Goal: Task Accomplishment & Management: Manage account settings

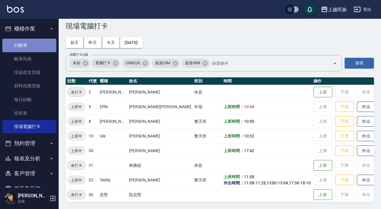
click at [35, 44] on link "打帳單" at bounding box center [29, 45] width 54 height 13
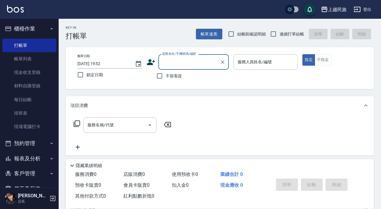
click at [46, 174] on button "客戶管理" at bounding box center [29, 173] width 54 height 15
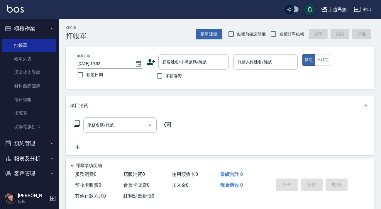
scroll to position [53, 0]
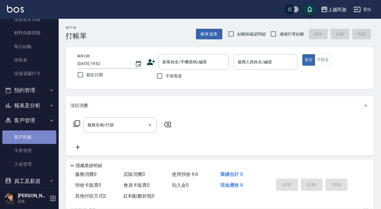
click at [36, 133] on link "客戶列表" at bounding box center [29, 136] width 54 height 13
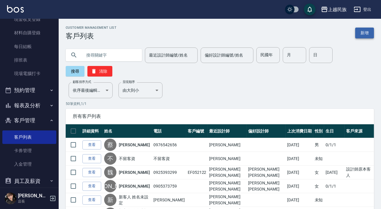
click at [364, 30] on link "新增" at bounding box center [364, 33] width 19 height 11
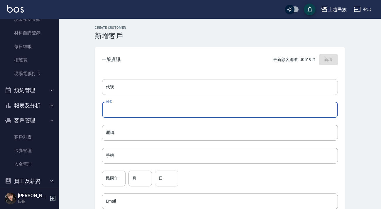
click at [141, 111] on input "姓名" at bounding box center [220, 110] width 236 height 16
type input "[PERSON_NAME]"
click at [127, 160] on input "手機" at bounding box center [220, 156] width 236 height 16
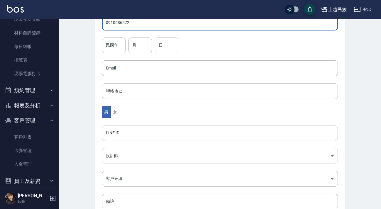
scroll to position [172, 0]
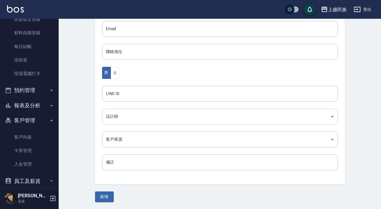
type input "0910586572"
click at [149, 117] on body "上越民族 登出 櫃檯作業 打帳單 帳單列表 現金收支登錄 材料自購登錄 每日結帳 排班表 現場電腦打卡 預約管理 預約管理 單日預約紀錄 單週預約紀錄 報表及…" at bounding box center [190, 19] width 381 height 382
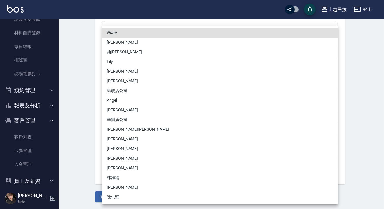
click at [140, 132] on li "[PERSON_NAME][PERSON_NAME]" at bounding box center [220, 130] width 236 height 10
type input "c8d903bb-b6d8-47fe-8ba7-91244d5a57f6"
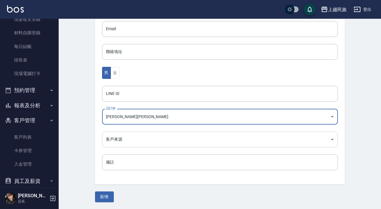
click at [126, 144] on body "上越民族 登出 櫃檯作業 打帳單 帳單列表 現金收支登錄 材料自購登錄 每日結帳 排班表 現場電腦打卡 預約管理 預約管理 單日預約紀錄 單週預約紀錄 報表及…" at bounding box center [190, 19] width 381 height 382
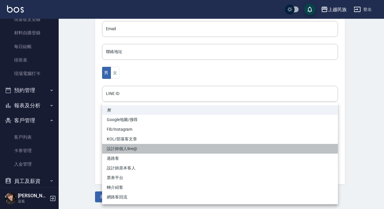
click at [149, 150] on li "設計師個人line@" at bounding box center [220, 149] width 236 height 10
type input "設計師個人line@"
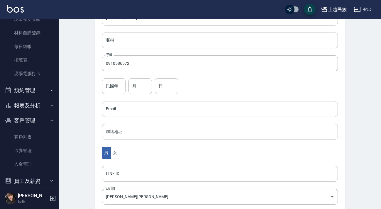
scroll to position [66, 0]
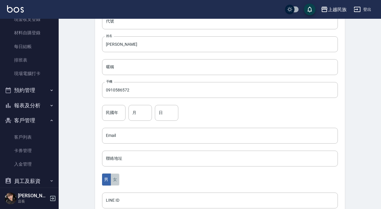
click at [117, 179] on button "女" at bounding box center [114, 179] width 9 height 12
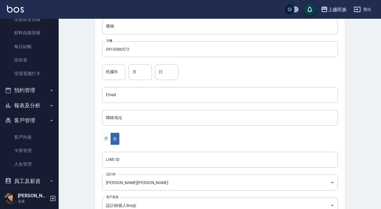
scroll to position [172, 0]
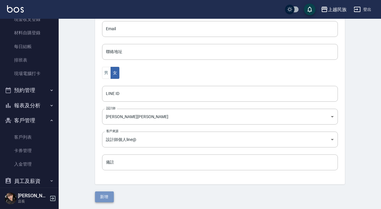
click at [110, 194] on button "新增" at bounding box center [104, 196] width 19 height 11
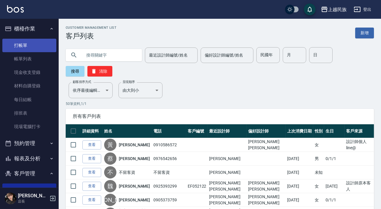
click at [33, 48] on link "打帳單" at bounding box center [29, 45] width 54 height 13
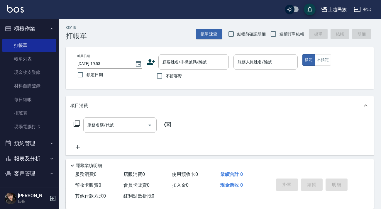
click at [287, 37] on label "連續打單結帳" at bounding box center [285, 34] width 37 height 12
click at [279, 37] on input "連續打單結帳" at bounding box center [273, 34] width 12 height 12
checkbox input "true"
click at [330, 63] on button "不指定" at bounding box center [322, 59] width 16 height 11
click at [167, 77] on span "不留客資" at bounding box center [174, 76] width 16 height 6
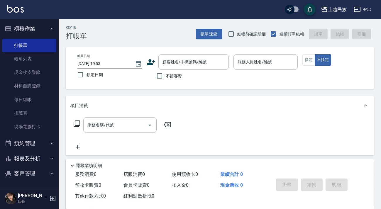
click at [166, 77] on input "不留客資" at bounding box center [159, 76] width 12 height 12
checkbox input "true"
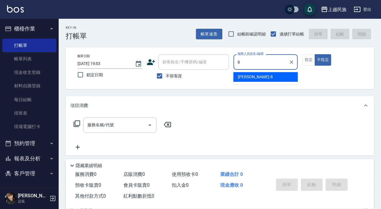
type input "Stella-8"
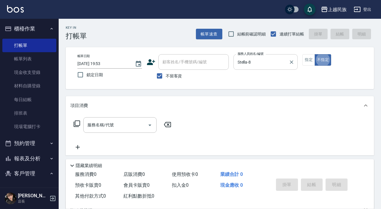
type button "false"
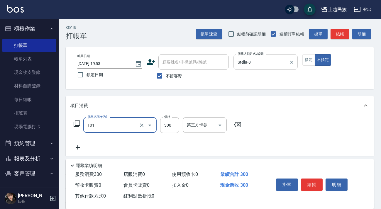
type input "洗髮300(101)"
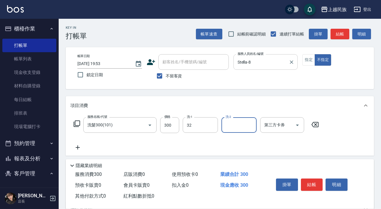
type input "Teddy-32"
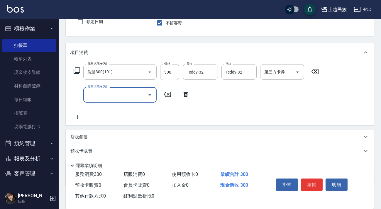
scroll to position [85, 0]
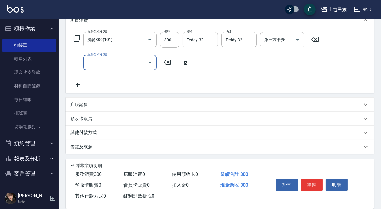
click at [142, 104] on div "店販銷售" at bounding box center [216, 105] width 292 height 6
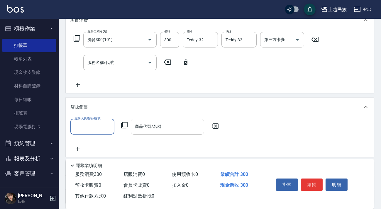
scroll to position [0, 0]
type input "Teddy-32"
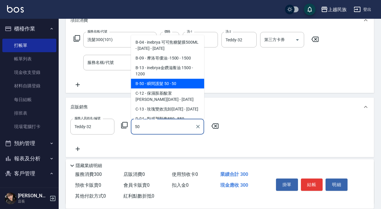
click at [162, 81] on span "B-50 - 瞬間護髮 50 - 50" at bounding box center [167, 84] width 73 height 10
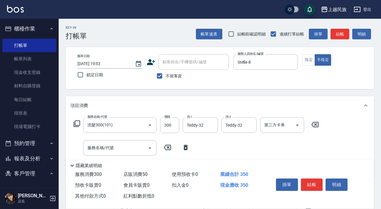
scroll to position [26, 0]
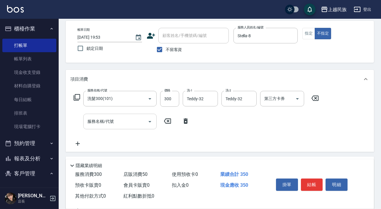
type input "瞬間護髮 50"
click at [135, 120] on input "服務名稱/代號" at bounding box center [115, 121] width 59 height 10
type input "5"
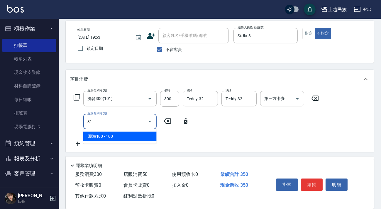
type input "3"
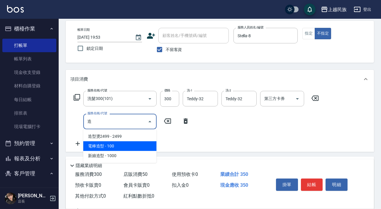
drag, startPoint x: 125, startPoint y: 154, endPoint x: 127, endPoint y: 145, distance: 9.2
click at [127, 145] on ul "造型燙2499 - 2499 電棒造型 - 100 新娘造型 - 1000" at bounding box center [119, 146] width 73 height 34
click at [127, 145] on span "電棒造型 - 100" at bounding box center [119, 146] width 73 height 10
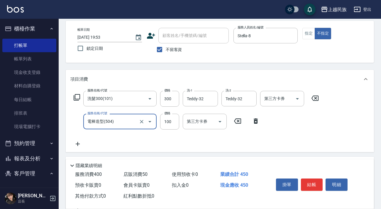
scroll to position [0, 0]
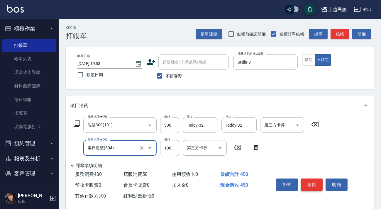
type input "電棒造型(504)"
click at [311, 183] on button "結帳" at bounding box center [312, 184] width 22 height 12
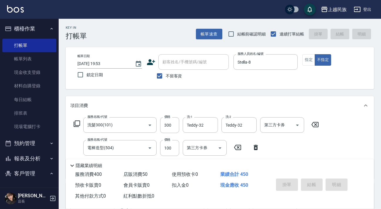
type input "[DATE] 19:55"
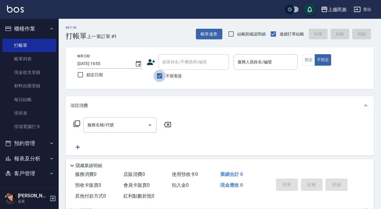
drag, startPoint x: 165, startPoint y: 73, endPoint x: 171, endPoint y: 62, distance: 12.3
click at [166, 69] on div "顧客姓名/手機號碼/編號 顧客姓名/手機號碼/編號 不留客資" at bounding box center [188, 68] width 82 height 28
click at [171, 62] on input "顧客姓名/手機號碼/編號" at bounding box center [193, 62] width 65 height 10
click at [163, 73] on input "不留客資" at bounding box center [159, 76] width 12 height 12
checkbox input "false"
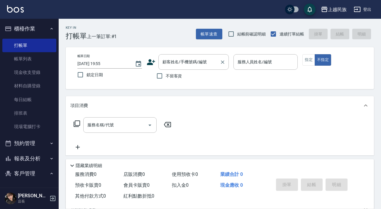
click at [169, 62] on div "顧客姓名/手機號碼/編號 顧客姓名/手機號碼/編號" at bounding box center [193, 62] width 70 height 16
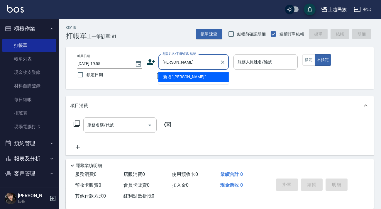
type input "王"
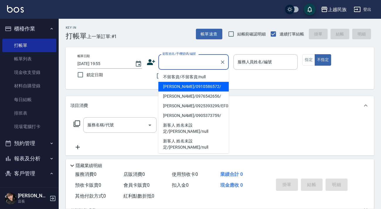
click at [172, 61] on input "顧客姓名/手機號碼/編號" at bounding box center [189, 62] width 56 height 10
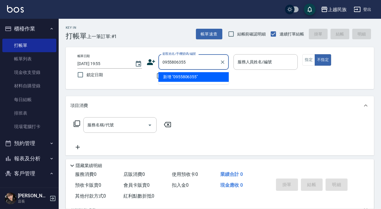
click at [182, 77] on li "新增 "0955806355"" at bounding box center [193, 77] width 70 height 10
type input "0955806355"
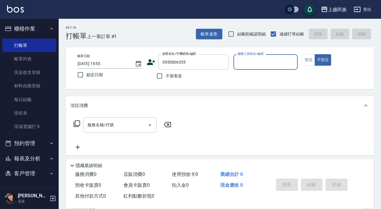
click at [152, 61] on icon at bounding box center [151, 62] width 9 height 9
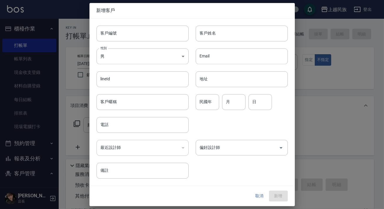
type input "0955806355"
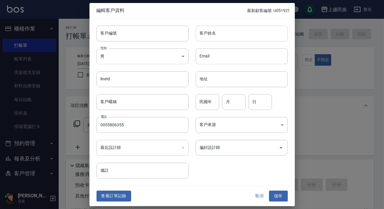
click at [236, 38] on input "客戶姓名" at bounding box center [241, 33] width 92 height 16
type input "[PERSON_NAME]"
click at [146, 55] on body "上越民族 登出 櫃檯作業 打帳單 帳單列表 現金收支登錄 材料自購登錄 每日結帳 排班表 現場電腦打卡 預約管理 預約管理 單日預約紀錄 單週預約紀錄 報表及…" at bounding box center [192, 142] width 384 height 285
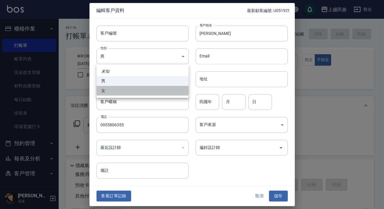
click at [132, 90] on li "女" at bounding box center [142, 91] width 92 height 10
type input "[DEMOGRAPHIC_DATA]"
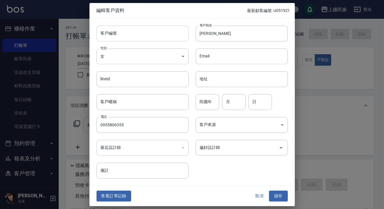
click at [142, 34] on input "客戶編號" at bounding box center [142, 33] width 92 height 16
type input "U030221"
click at [217, 103] on input "民國年" at bounding box center [206, 102] width 23 height 16
type input "94"
type input "3"
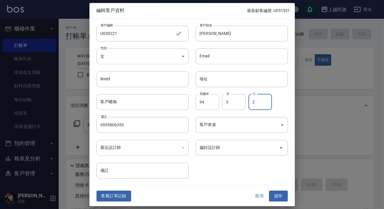
type input "2"
click at [217, 135] on div "偏好設計師 偏好設計師" at bounding box center [237, 144] width 99 height 23
click at [220, 128] on body "上越民族 登出 櫃檯作業 打帳單 帳單列表 現金收支登錄 材料自購登錄 每日結帳 排班表 現場電腦打卡 預約管理 預約管理 單日預約紀錄 單週預約紀錄 報表及…" at bounding box center [192, 142] width 384 height 285
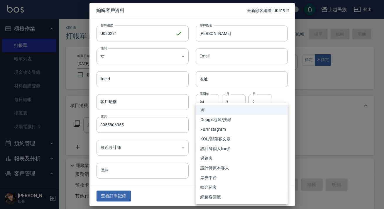
click at [220, 165] on li "設計師原本客人" at bounding box center [241, 168] width 92 height 10
type input "設計師原本客人"
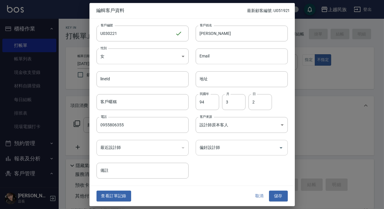
click at [221, 144] on input "偏好設計師" at bounding box center [237, 147] width 78 height 10
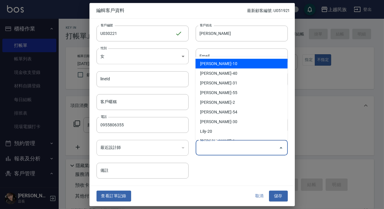
click at [241, 65] on li "[PERSON_NAME]-10" at bounding box center [241, 64] width 92 height 10
type input "[PERSON_NAME]"
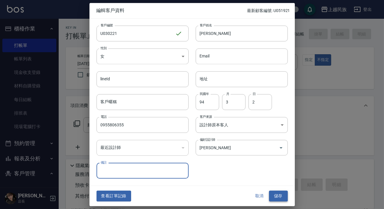
click at [280, 194] on button "儲存" at bounding box center [278, 196] width 19 height 11
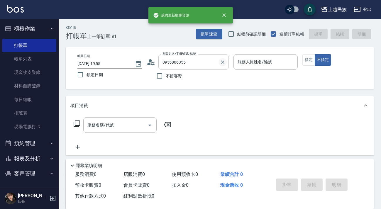
click at [221, 61] on icon "Clear" at bounding box center [222, 62] width 6 height 6
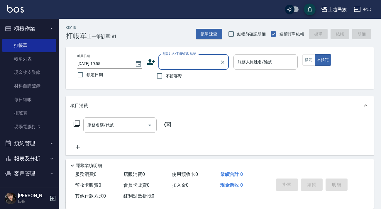
click at [204, 60] on input "顧客姓名/手機號碼/編號" at bounding box center [189, 62] width 56 height 10
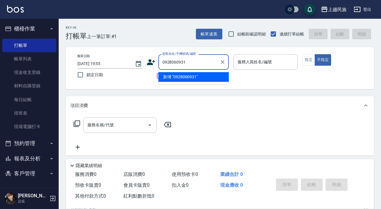
type input "0928060931"
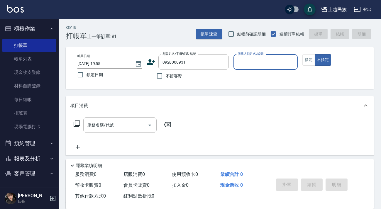
click at [153, 60] on icon at bounding box center [151, 62] width 8 height 6
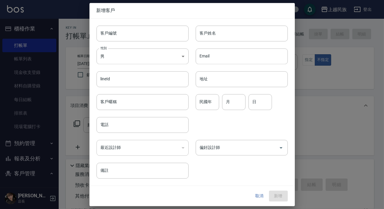
type input "0928060931"
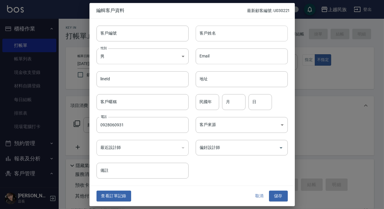
click at [241, 35] on input "客戶姓名" at bounding box center [241, 33] width 92 height 16
type input "[PERSON_NAME]"
click at [152, 54] on body "上越民族 登出 櫃檯作業 打帳單 帳單列表 現金收支登錄 材料自購登錄 每日結帳 排班表 現場電腦打卡 預約管理 預約管理 單日預約紀錄 單週預約紀錄 報表及…" at bounding box center [192, 142] width 384 height 285
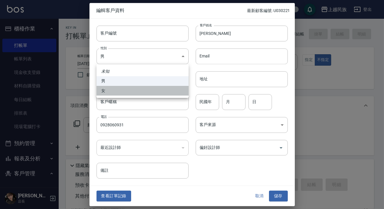
click at [115, 87] on li "女" at bounding box center [142, 91] width 92 height 10
type input "[DEMOGRAPHIC_DATA]"
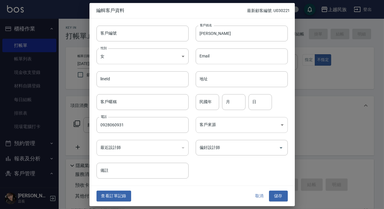
click at [212, 122] on body "上越民族 登出 櫃檯作業 打帳單 帳單列表 現金收支登錄 材料自購登錄 每日結帳 排班表 現場電腦打卡 預約管理 預約管理 單日預約紀錄 單週預約紀錄 報表及…" at bounding box center [192, 142] width 384 height 285
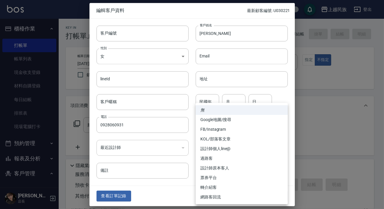
click at [231, 131] on li "FB/Instagram" at bounding box center [241, 130] width 92 height 10
type input "FB/Instagram"
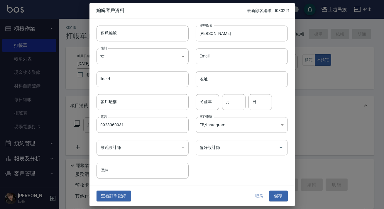
click at [229, 145] on input "偏好設計師" at bounding box center [237, 147] width 78 height 10
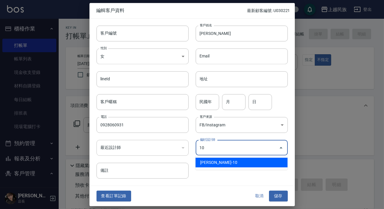
type input "[PERSON_NAME]"
click at [242, 182] on div "客戶編號 客戶編號 客戶姓名 [PERSON_NAME] 客戶姓名 性別 女 [DEMOGRAPHIC_DATA] 性別 Email Email lineId…" at bounding box center [191, 101] width 205 height 167
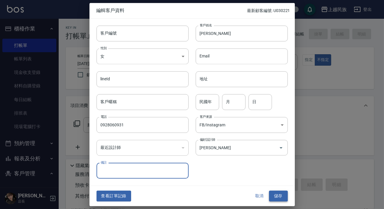
click at [275, 193] on button "儲存" at bounding box center [278, 196] width 19 height 11
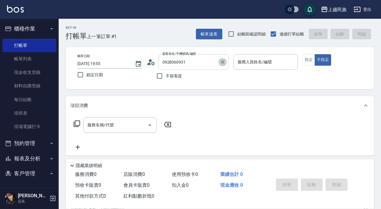
click at [224, 61] on icon "Clear" at bounding box center [222, 62] width 6 height 6
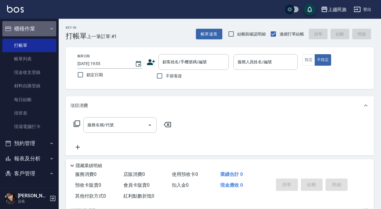
click at [36, 26] on button "櫃檯作業" at bounding box center [29, 28] width 54 height 15
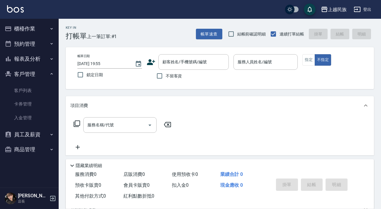
click at [45, 30] on button "櫃檯作業" at bounding box center [29, 28] width 54 height 15
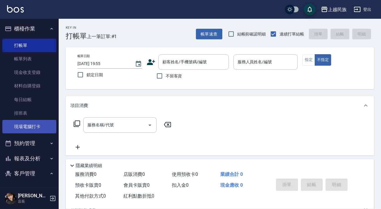
click at [28, 132] on link "現場電腦打卡" at bounding box center [29, 126] width 54 height 13
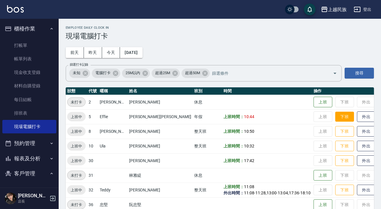
click at [335, 118] on button "下班" at bounding box center [344, 117] width 19 height 10
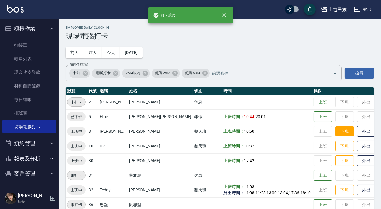
click at [335, 132] on button "下班" at bounding box center [344, 131] width 19 height 10
click at [335, 147] on button "下班" at bounding box center [344, 146] width 19 height 10
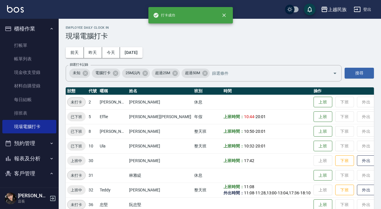
scroll to position [10, 0]
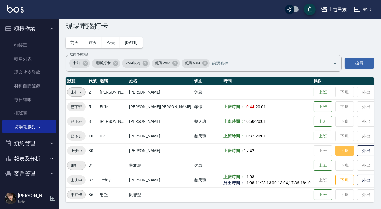
click at [335, 152] on button "下班" at bounding box center [344, 151] width 19 height 10
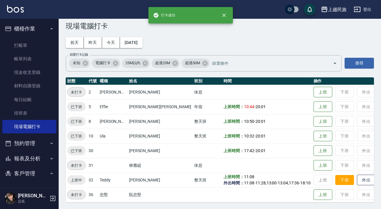
click at [335, 178] on button "下班" at bounding box center [344, 180] width 19 height 10
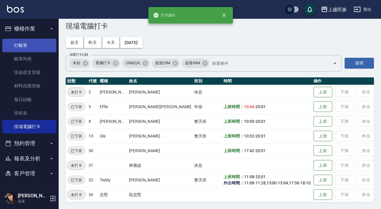
click at [23, 44] on link "打帳單" at bounding box center [29, 45] width 54 height 13
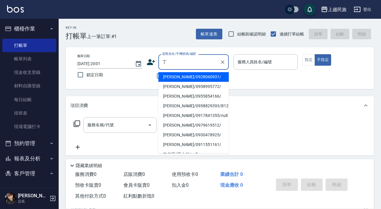
click at [196, 80] on li "[PERSON_NAME]/0928060931/" at bounding box center [193, 77] width 70 height 10
type input "[PERSON_NAME]/0928060931/"
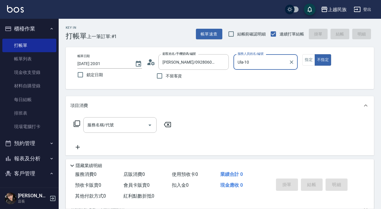
type input "Ula-10"
click at [311, 63] on button "指定" at bounding box center [308, 59] width 13 height 11
click at [89, 125] on input "服務名稱/代號" at bounding box center [115, 125] width 59 height 10
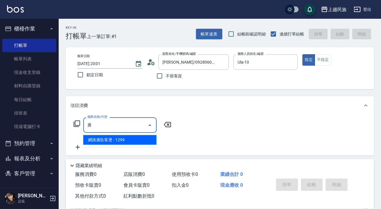
click at [120, 141] on span "網路廣告客燙 - 1299" at bounding box center [119, 140] width 73 height 10
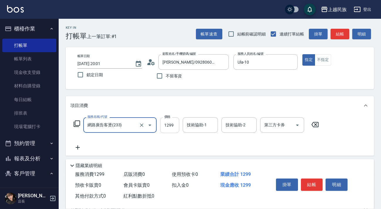
type input "網路廣告客燙(233)"
click at [174, 129] on input "1299" at bounding box center [169, 125] width 19 height 16
type input "1799"
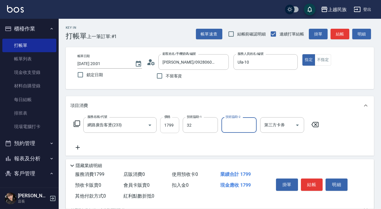
type input "Teddy-32"
type input "Ula-10"
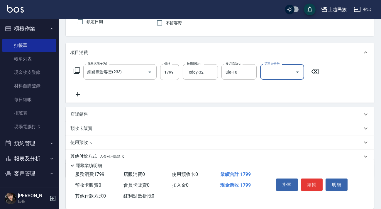
click at [180, 120] on div "店販銷售" at bounding box center [220, 114] width 308 height 14
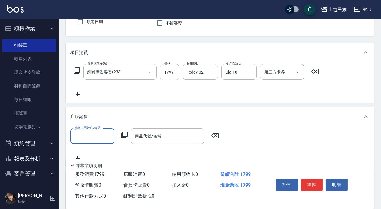
scroll to position [0, 0]
type input "Ula-10"
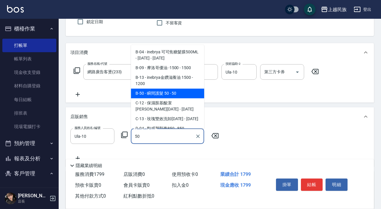
click at [179, 96] on span "B-50 - 瞬間護髮 50 - 50" at bounding box center [167, 93] width 73 height 10
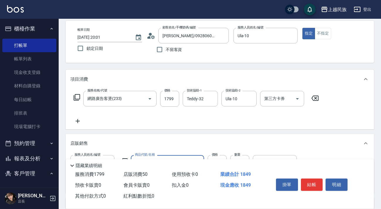
scroll to position [127, 0]
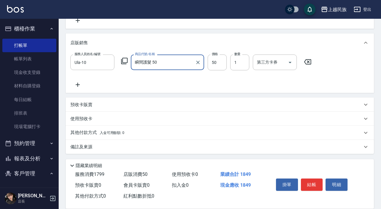
type input "瞬間護髮 50"
click at [142, 138] on div "其他付款方式 入金可用餘額: 0" at bounding box center [220, 133] width 308 height 14
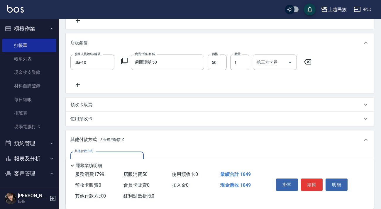
scroll to position [180, 0]
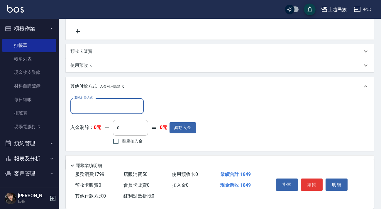
click at [108, 104] on input "其他付款方式" at bounding box center [107, 106] width 68 height 10
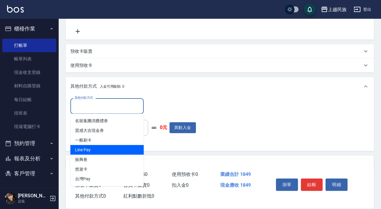
click at [108, 149] on span "Line Pay" at bounding box center [106, 150] width 73 height 10
type input "Line Pay"
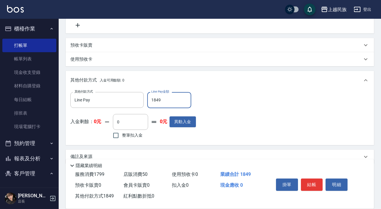
scroll to position [196, 0]
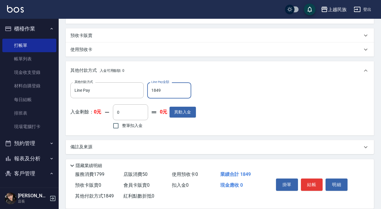
type input "1849"
click at [147, 144] on div "備註及來源" at bounding box center [216, 147] width 292 height 6
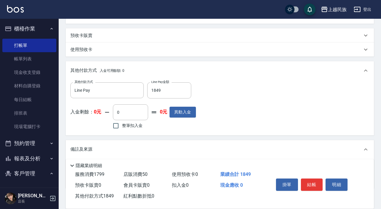
scroll to position [231, 0]
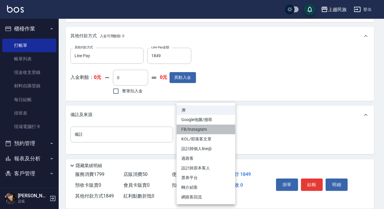
click at [207, 128] on li "FB/Instagram" at bounding box center [205, 130] width 59 height 10
type input "FB/Instagram"
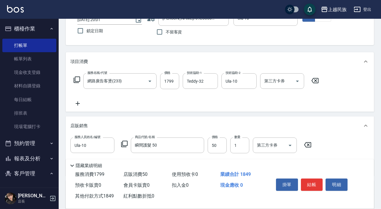
scroll to position [0, 0]
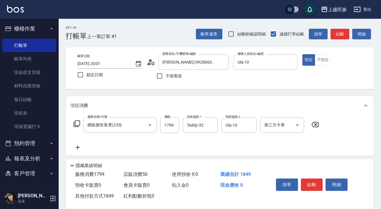
click at [350, 116] on div "服務名稱/代號 網路廣告客燙(233) 服務名稱/代號 價格 1799 價格 技術協助-1 Teddy-32 技術協助-1 技術協助-2 Ula-10 技術協…" at bounding box center [220, 135] width 308 height 41
click at [316, 184] on button "結帳" at bounding box center [312, 184] width 22 height 12
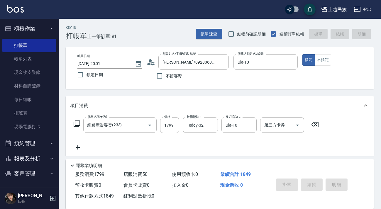
type input "[DATE] 20:02"
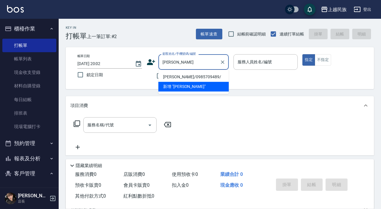
click at [196, 78] on li "[PERSON_NAME]/0985709489/" at bounding box center [193, 77] width 70 height 10
type input "[PERSON_NAME]/0985709489/"
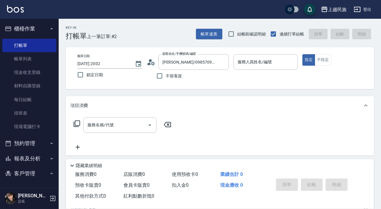
click at [196, 78] on div "不留客資" at bounding box center [188, 76] width 82 height 12
type input "Stella-8"
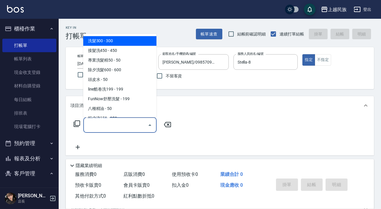
click at [101, 121] on div "服務名稱/代號 服務名稱/代號" at bounding box center [119, 125] width 73 height 16
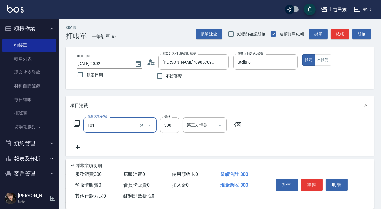
type input "洗髮300(101)"
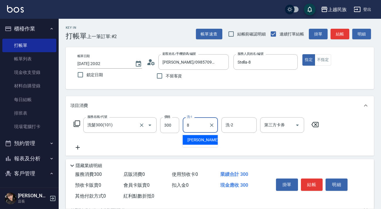
type input "Stella-8"
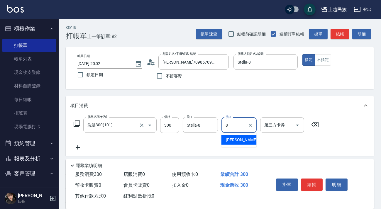
type input "Stella-8"
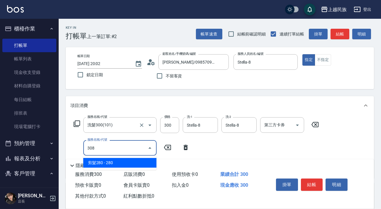
type input "剪髮280(308)"
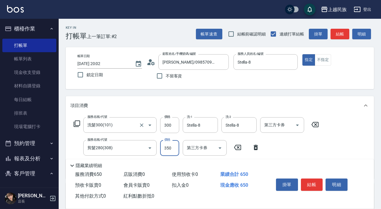
type input "350"
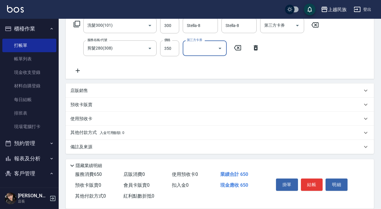
click at [170, 129] on div "其他付款方式 入金可用餘額: 0" at bounding box center [220, 133] width 308 height 14
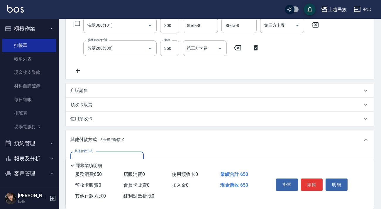
scroll to position [168, 0]
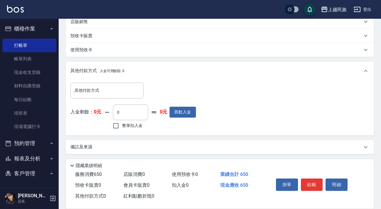
click at [142, 140] on div "備註及來源" at bounding box center [220, 147] width 308 height 14
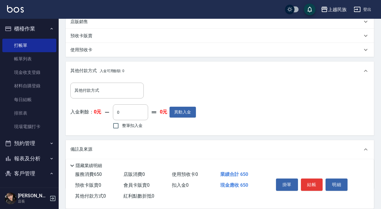
scroll to position [203, 0]
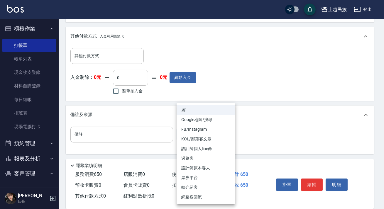
click at [201, 130] on body "上越民族 登出 櫃檯作業 打帳單 帳單列表 現金收支登錄 材料自購登錄 每日結帳 排班表 現場電腦打卡 預約管理 預約管理 單日預約紀錄 單週預約紀錄 報表及…" at bounding box center [192, 3] width 384 height 412
click at [193, 170] on li "設計師原本客人" at bounding box center [205, 168] width 59 height 10
type input "設計師原本客人"
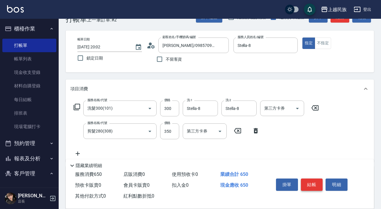
scroll to position [0, 0]
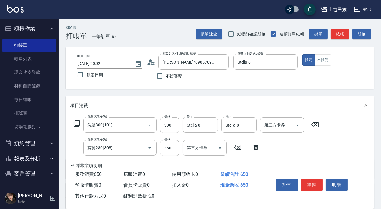
click at [314, 185] on button "結帳" at bounding box center [312, 184] width 22 height 12
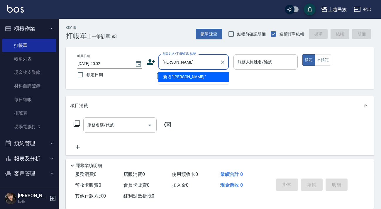
click at [193, 80] on li "新增 "[PERSON_NAME]"" at bounding box center [193, 77] width 70 height 10
type input "[PERSON_NAME]"
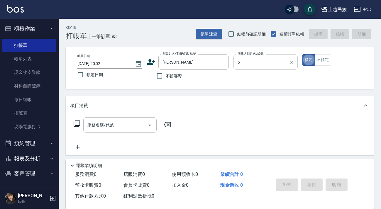
type input "Effie-5"
type button "true"
click at [319, 60] on button "不指定" at bounding box center [322, 59] width 16 height 11
click at [127, 122] on input "服務名稱/代號" at bounding box center [115, 125] width 59 height 10
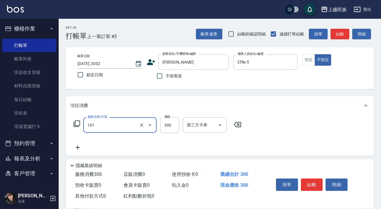
type input "洗髮300(101)"
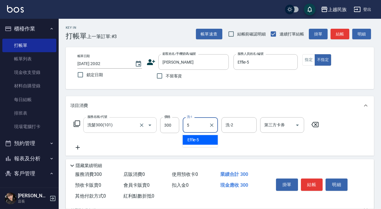
type input "Effie-5"
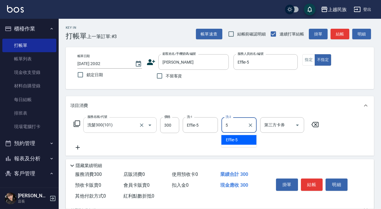
type input "Effie-5"
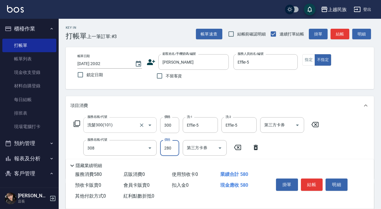
type input "剪髮280(308)"
type input "350"
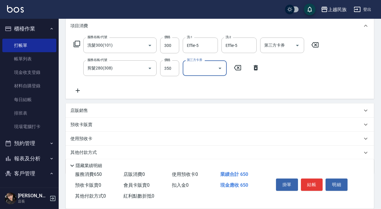
scroll to position [100, 0]
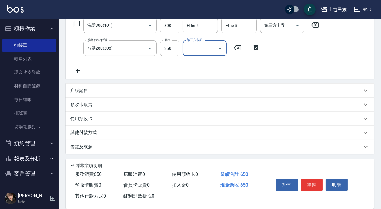
drag, startPoint x: 137, startPoint y: 134, endPoint x: 136, endPoint y: 139, distance: 5.5
click at [137, 136] on div "其他付款方式" at bounding box center [220, 133] width 308 height 14
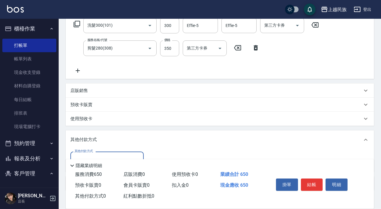
scroll to position [0, 0]
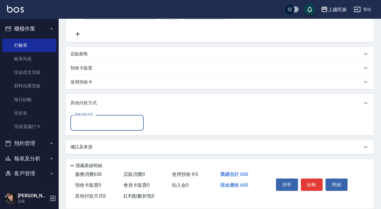
click at [135, 147] on div "備註及來源" at bounding box center [216, 147] width 292 height 6
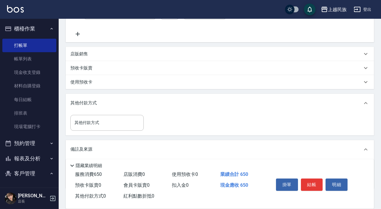
scroll to position [171, 0]
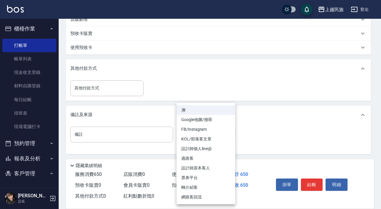
click at [234, 138] on body "上越民族 登出 櫃檯作業 打帳單 帳單列表 現金收支登錄 材料自購登錄 每日結帳 排班表 現場電腦打卡 預約管理 預約管理 單日預約紀錄 單週預約紀錄 報表及…" at bounding box center [190, 19] width 381 height 380
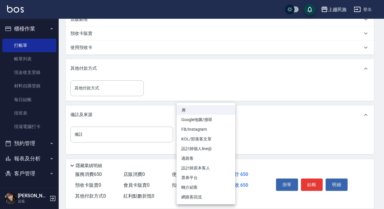
click at [200, 161] on li "過路客" at bounding box center [205, 159] width 59 height 10
type input "過路客"
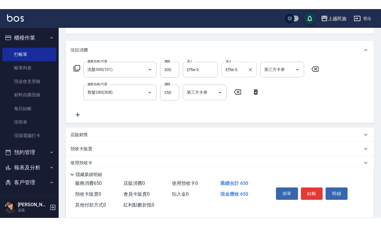
scroll to position [0, 0]
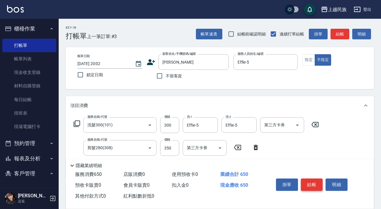
click at [308, 182] on button "結帳" at bounding box center [312, 184] width 22 height 12
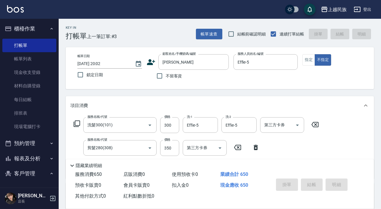
type input "[DATE] 20:03"
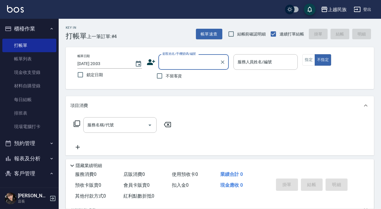
click at [179, 74] on span "不留客資" at bounding box center [174, 76] width 16 height 6
click at [166, 74] on input "不留客資" at bounding box center [159, 76] width 12 height 12
checkbox input "true"
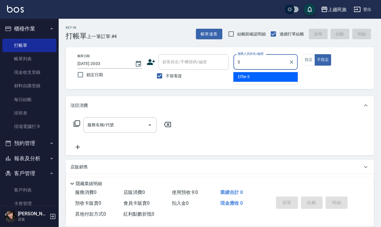
type input "Effie-5"
type button "false"
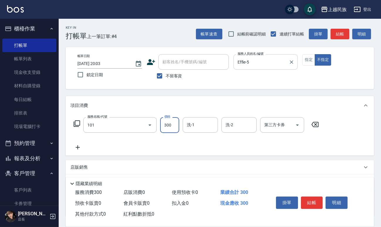
type input "洗髮300(101)"
type input "Effie-5"
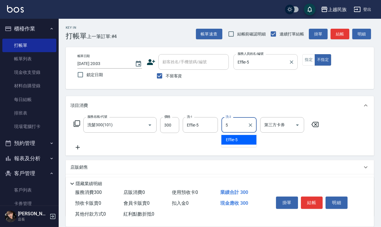
type input "Effie-5"
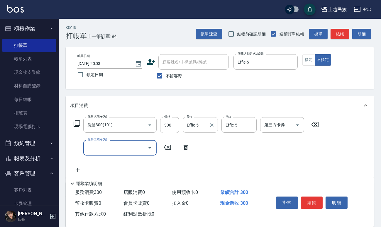
click at [207, 123] on div at bounding box center [211, 125] width 8 height 16
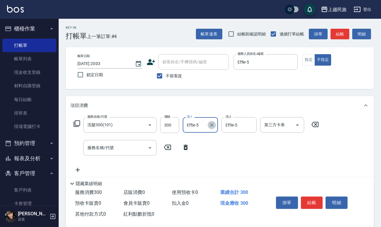
click at [213, 124] on icon "Clear" at bounding box center [212, 125] width 6 height 6
type input "Teddy-32"
click at [249, 125] on icon "Clear" at bounding box center [250, 125] width 4 height 4
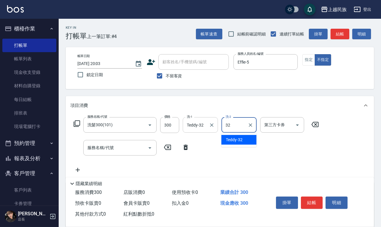
type input "Teddy-32"
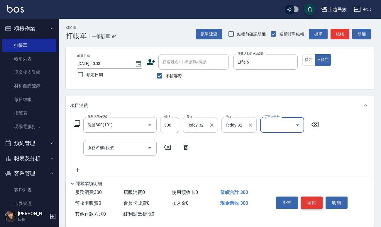
click at [317, 199] on button "結帳" at bounding box center [312, 203] width 22 height 12
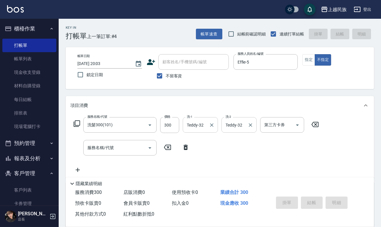
type input "[DATE] 20:04"
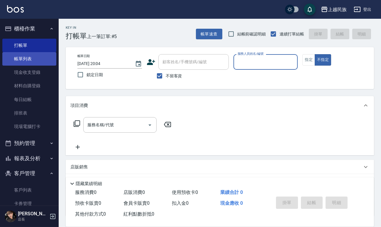
click at [32, 62] on link "帳單列表" at bounding box center [29, 58] width 54 height 13
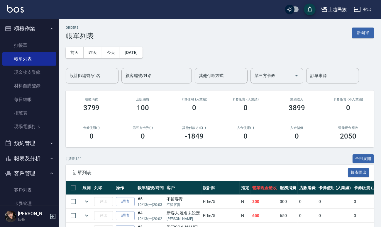
scroll to position [65, 0]
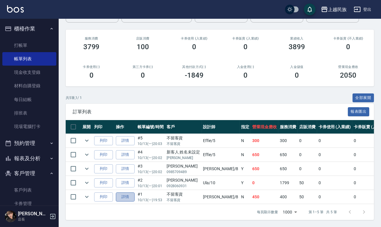
click at [132, 193] on link "詳情" at bounding box center [125, 197] width 19 height 9
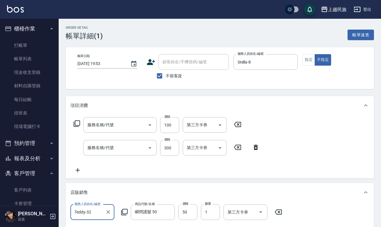
type input "[DATE] 19:53"
checkbox input "true"
type input "Stella-8"
type input "電棒造型(504)"
type input "洗髮300(101)"
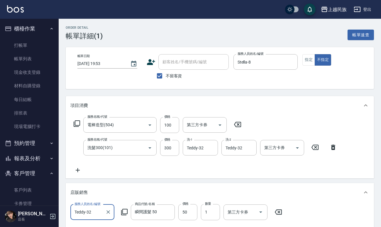
scroll to position [139, 0]
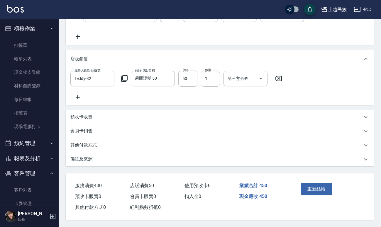
click at [139, 160] on div "備註及來源" at bounding box center [216, 159] width 292 height 6
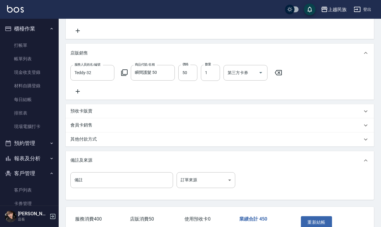
scroll to position [179, 0]
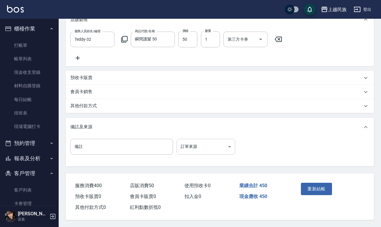
click at [194, 146] on body "上越民族 登出 櫃檯作業 打帳單 帳單列表 現金收支登錄 材料自購登錄 每日結帳 排班表 現場電腦打卡 預約管理 預約管理 單日預約紀錄 單週預約紀錄 報表及…" at bounding box center [190, 27] width 381 height 400
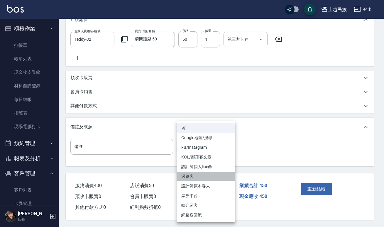
click at [205, 179] on li "過路客" at bounding box center [205, 177] width 59 height 10
type input "過路客"
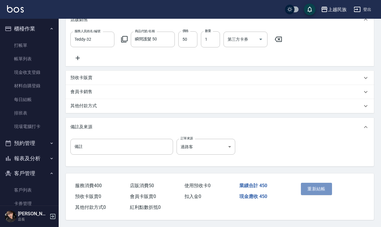
click at [313, 188] on button "重新結帳" at bounding box center [316, 189] width 31 height 12
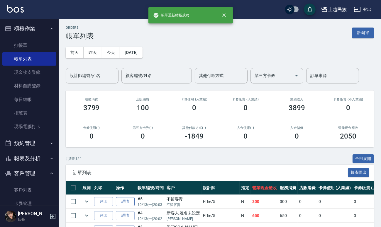
scroll to position [53, 0]
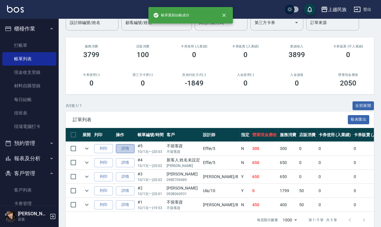
click at [125, 151] on link "詳情" at bounding box center [125, 148] width 19 height 9
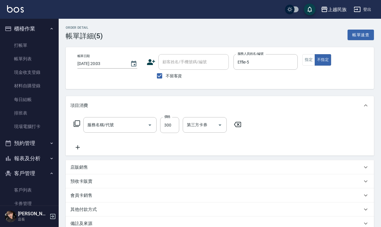
type input "[DATE] 20:03"
checkbox input "true"
type input "Effie-5"
type input "洗髮300(101)"
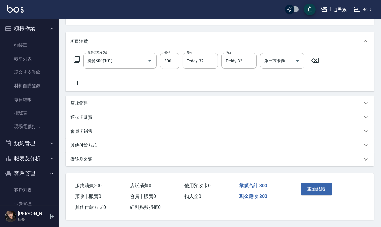
click at [110, 156] on div "備註及來源" at bounding box center [216, 159] width 292 height 6
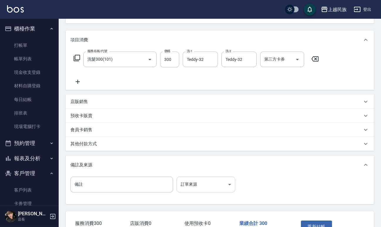
click at [190, 182] on body "上越民族 登出 櫃檯作業 打帳單 帳單列表 現金收支登錄 材料自購登錄 每日結帳 排班表 現場電腦打卡 預約管理 預約管理 單日預約紀錄 單週預約紀錄 報表及…" at bounding box center [190, 99] width 381 height 331
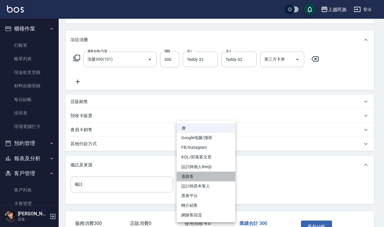
click at [202, 173] on li "過路客" at bounding box center [205, 177] width 59 height 10
type input "過路客"
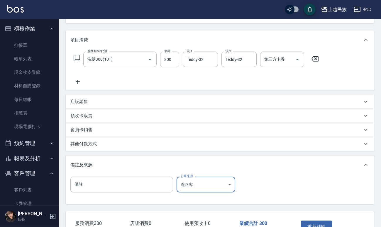
scroll to position [105, 0]
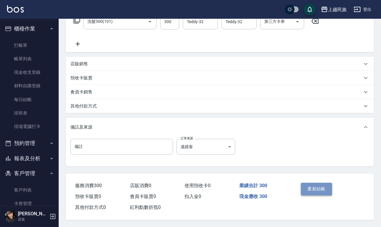
click at [313, 189] on button "重新結帳" at bounding box center [316, 189] width 31 height 12
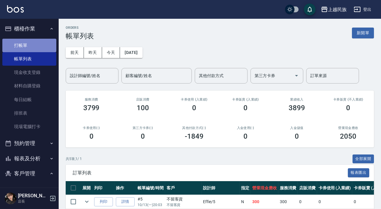
click at [38, 44] on link "打帳單" at bounding box center [29, 45] width 54 height 13
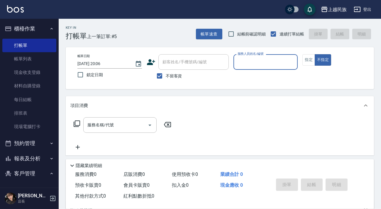
click at [168, 74] on span "不留客資" at bounding box center [174, 76] width 16 height 6
click at [166, 74] on input "不留客資" at bounding box center [159, 76] width 12 height 12
checkbox input "false"
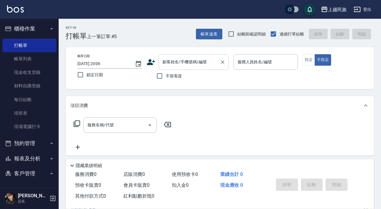
click at [176, 66] on input "顧客姓名/手機號碼/編號" at bounding box center [189, 62] width 56 height 10
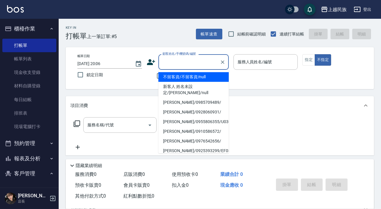
type input "＿"
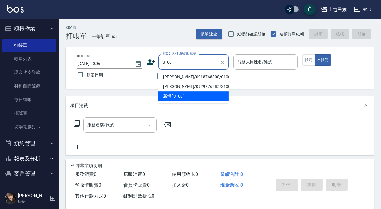
click at [208, 77] on li "[PERSON_NAME]/0918768808/S100722" at bounding box center [193, 77] width 70 height 10
type input "[PERSON_NAME]/0918768808/S100722"
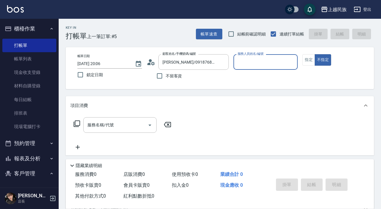
type input "Stella-8"
click at [304, 61] on button "指定" at bounding box center [308, 59] width 13 height 11
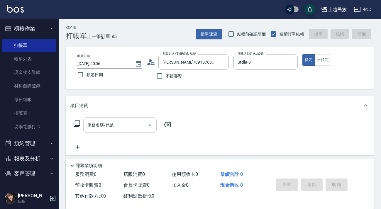
click at [111, 127] on div "服務名稱/代號 服務名稱/代號" at bounding box center [119, 125] width 73 height 16
type input "B"
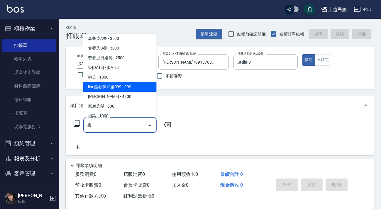
scroll to position [106, 0]
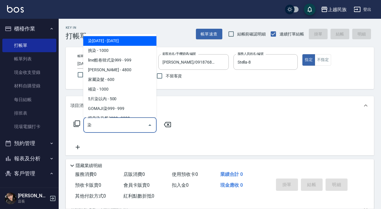
click at [130, 43] on span "染[DATE] - [DATE]" at bounding box center [119, 41] width 73 height 10
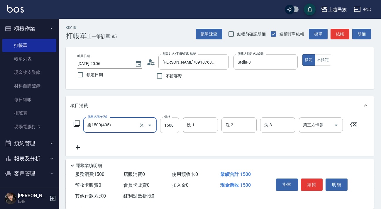
type input "染1500(405)"
click at [173, 127] on input "1500" at bounding box center [169, 125] width 19 height 16
type input "2600"
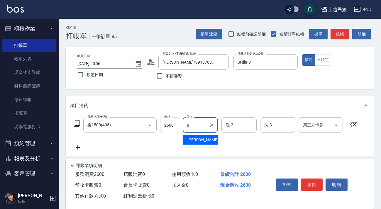
type input "Stella-8"
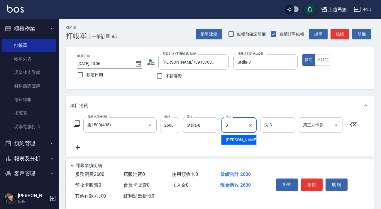
type input "Stella-8"
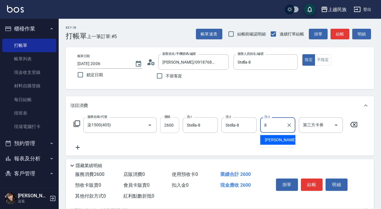
type input "Stella-8"
click at [80, 145] on icon at bounding box center [77, 147] width 15 height 7
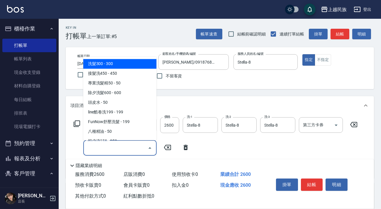
click at [100, 149] on input "服務名稱/代號" at bounding box center [115, 148] width 59 height 10
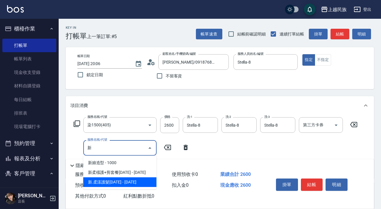
click at [120, 185] on span "新.柔漾護髮[DATE] - [DATE]" at bounding box center [119, 182] width 73 height 10
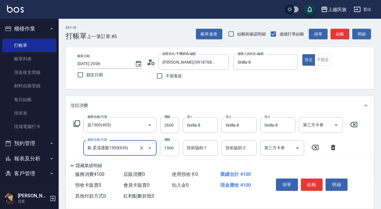
type input "新.柔漾護髮1500(636)"
click at [173, 151] on input "1500" at bounding box center [169, 148] width 19 height 16
type input "1530"
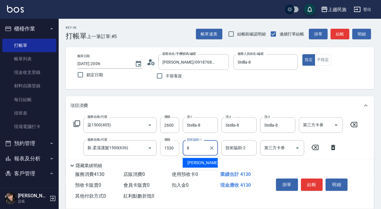
type input "Stella-8"
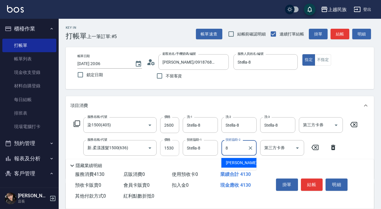
type input "Stella-8"
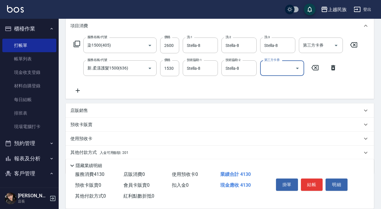
scroll to position [100, 0]
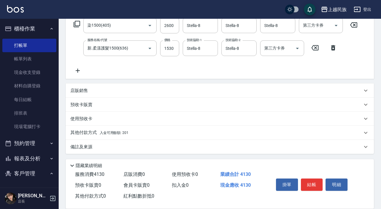
click at [152, 133] on div "其他付款方式 入金可用餘額: 201" at bounding box center [216, 133] width 292 height 6
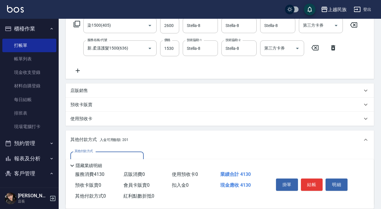
scroll to position [153, 0]
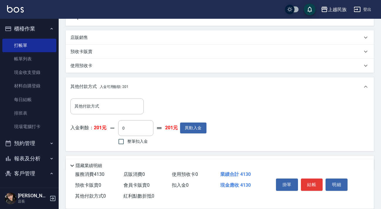
click at [137, 140] on span "整筆扣入金" at bounding box center [137, 141] width 21 height 6
click at [127, 140] on input "整筆扣入金" at bounding box center [121, 141] width 12 height 12
checkbox input "true"
type input "201"
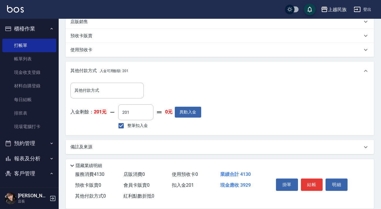
click at [167, 149] on div "備註及來源" at bounding box center [216, 147] width 292 height 6
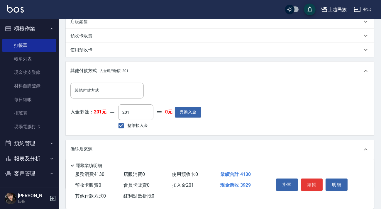
scroll to position [203, 0]
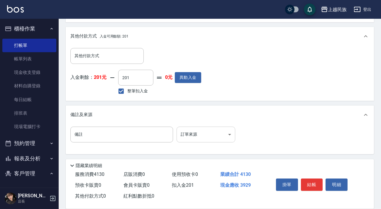
click at [185, 135] on body "上越民族 登出 櫃檯作業 打帳單 帳單列表 現金收支登錄 材料自購登錄 每日結帳 排班表 現場電腦打卡 預約管理 預約管理 單日預約紀錄 單週預約紀錄 報表及…" at bounding box center [190, 3] width 381 height 412
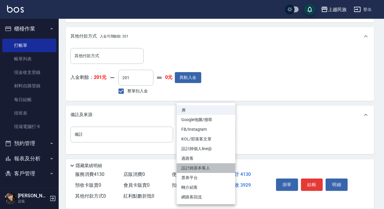
click at [214, 167] on li "設計師原本客人" at bounding box center [205, 168] width 59 height 10
type input "設計師原本客人"
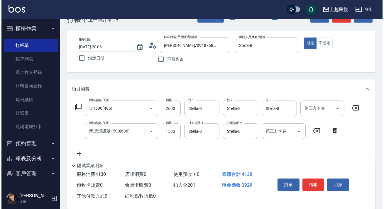
scroll to position [0, 0]
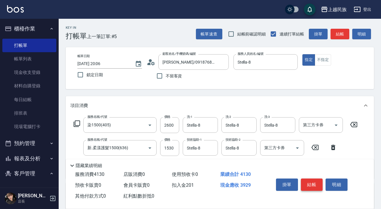
click at [319, 182] on button "結帳" at bounding box center [312, 184] width 22 height 12
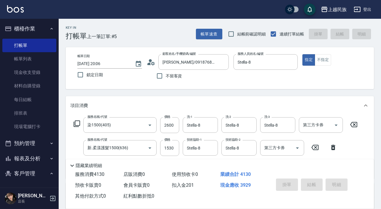
type input "[DATE] 20:07"
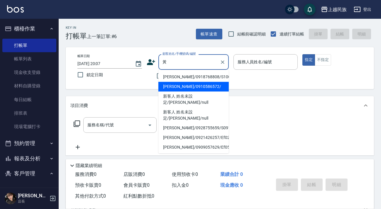
click at [192, 85] on li "[PERSON_NAME]/0910586572/" at bounding box center [193, 87] width 70 height 10
type input "[PERSON_NAME]/0910586572/"
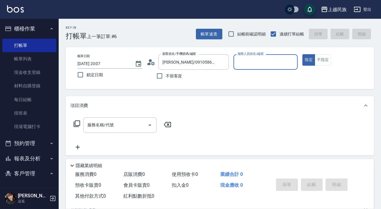
type input "Effie-5"
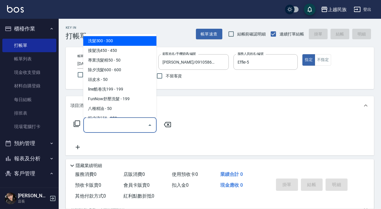
click at [137, 124] on input "服務名稱/代號" at bounding box center [115, 125] width 59 height 10
click at [127, 131] on div "服務名稱/代號" at bounding box center [119, 125] width 73 height 16
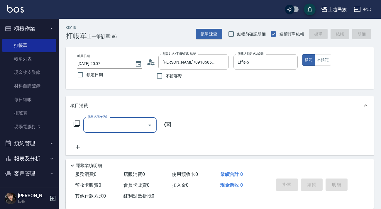
click at [77, 127] on div "服務名稱/代號 服務名稱/代號" at bounding box center [122, 125] width 104 height 16
click at [78, 125] on icon at bounding box center [76, 123] width 7 height 7
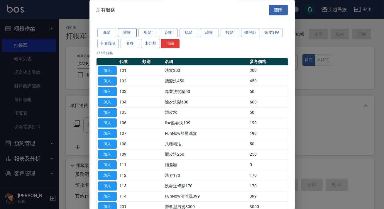
click at [135, 32] on button "燙髮" at bounding box center [127, 32] width 19 height 9
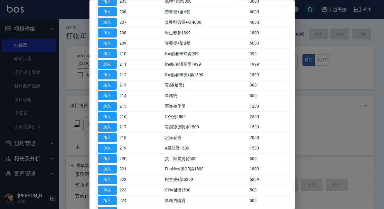
scroll to position [120, 0]
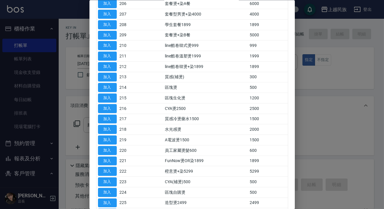
click at [296, 149] on div at bounding box center [192, 104] width 384 height 209
drag, startPoint x: 296, startPoint y: 149, endPoint x: 297, endPoint y: 159, distance: 10.0
click at [297, 159] on div at bounding box center [192, 104] width 384 height 209
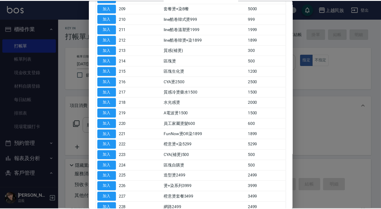
scroll to position [199, 0]
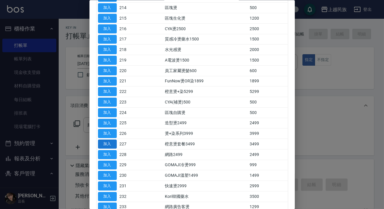
click at [110, 144] on button "加入" at bounding box center [107, 143] width 19 height 9
type input "橙意燙套餐3499(227)"
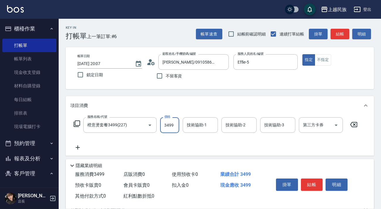
click at [170, 125] on input "3499" at bounding box center [169, 125] width 19 height 16
type input "3899"
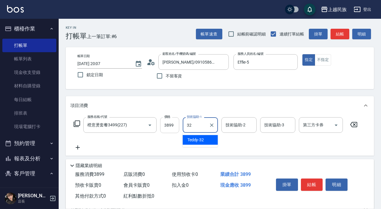
type input "Teddy-32"
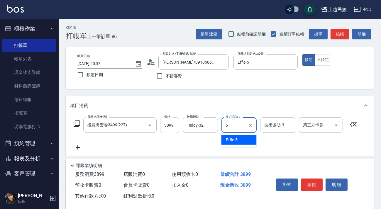
type input "Effie-5"
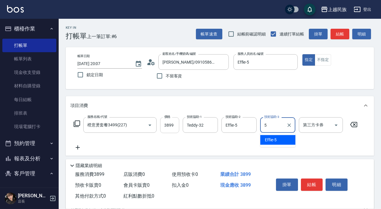
type input "Effie-5"
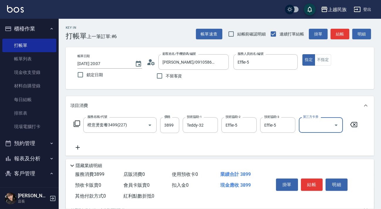
scroll to position [77, 0]
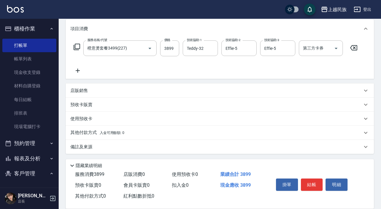
click at [147, 148] on div "備註及來源" at bounding box center [216, 147] width 292 height 6
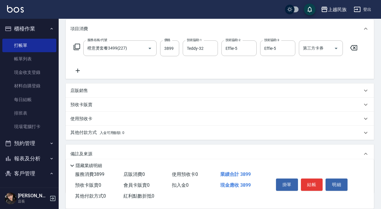
scroll to position [116, 0]
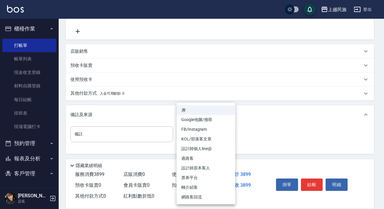
click at [193, 135] on body "上越民族 登出 櫃檯作業 打帳單 帳單列表 現金收支登錄 材料自購登錄 每日結帳 排班表 現場電腦打卡 預約管理 預約管理 單日預約紀錄 單週預約紀錄 報表及…" at bounding box center [192, 46] width 384 height 325
click at [217, 149] on li "設計師個人line@" at bounding box center [205, 149] width 59 height 10
type input "設計師個人line@"
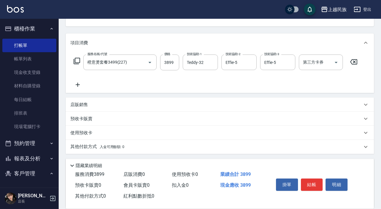
scroll to position [0, 0]
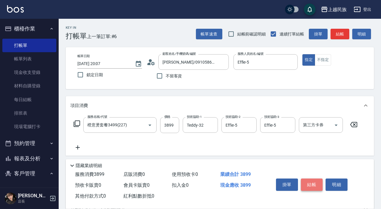
click at [311, 185] on button "結帳" at bounding box center [312, 184] width 22 height 12
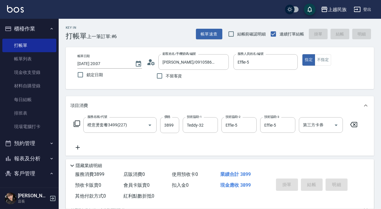
type input "[DATE] 20:08"
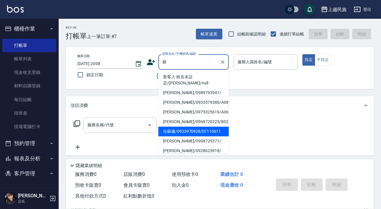
click at [208, 127] on li "任蘇徽/0923970928/EF110611" at bounding box center [193, 132] width 70 height 10
type input "任蘇徽/0923970928/EF110611"
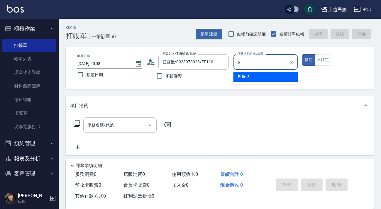
type input "5"
type button "true"
type input "Effie-5"
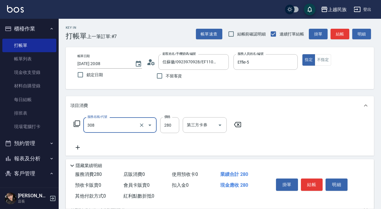
type input "剪髮280(308)"
type input "450"
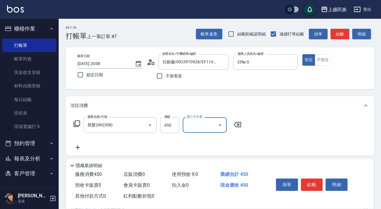
scroll to position [77, 0]
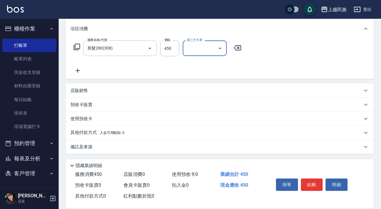
click at [250, 132] on div "其他付款方式 入金可用餘額: 0" at bounding box center [216, 133] width 292 height 6
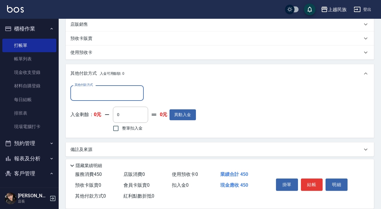
scroll to position [0, 0]
click at [120, 91] on input "其他付款方式" at bounding box center [107, 93] width 68 height 10
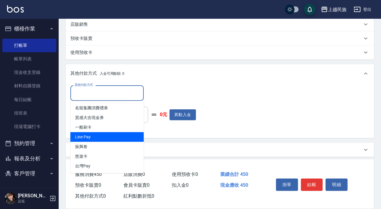
click at [123, 136] on span "Line Pay" at bounding box center [106, 137] width 73 height 10
type input "Line Pay"
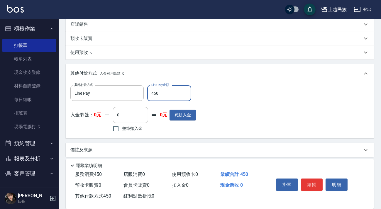
type input "450"
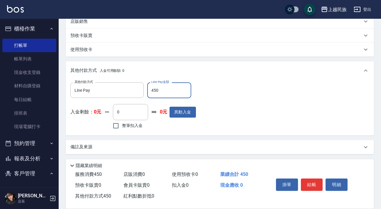
click at [162, 142] on div "備註及來源" at bounding box center [220, 147] width 308 height 14
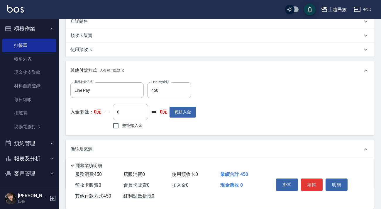
scroll to position [181, 0]
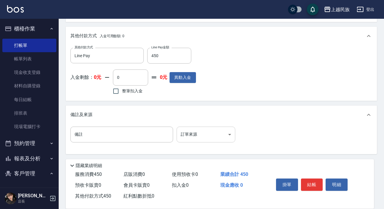
click at [189, 128] on body "上越民族 登出 櫃檯作業 打帳單 帳單列表 現金收支登錄 材料自購登錄 每日結帳 排班表 現場電腦打卡 預約管理 預約管理 單日預約紀錄 單週預約紀錄 報表及…" at bounding box center [192, 14] width 384 height 390
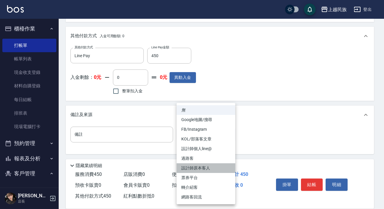
click at [213, 165] on li "設計師原本客人" at bounding box center [205, 168] width 59 height 10
type input "設計師原本客人"
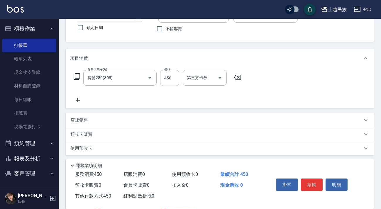
scroll to position [0, 0]
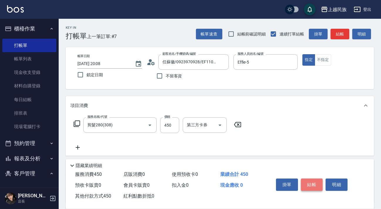
click at [321, 185] on button "結帳" at bounding box center [312, 184] width 22 height 12
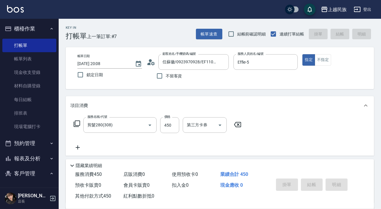
type input "[DATE] 20:09"
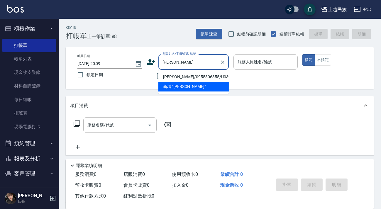
click at [186, 73] on li "[PERSON_NAME]/0955806355/U030221" at bounding box center [193, 77] width 70 height 10
click at [186, 73] on div "不留客資" at bounding box center [188, 76] width 82 height 12
type input "[PERSON_NAME]/0955806355/U030221"
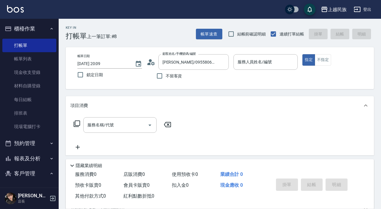
type input "Ula-10"
click at [95, 120] on div "服務名稱/代號 服務名稱/代號" at bounding box center [119, 125] width 73 height 16
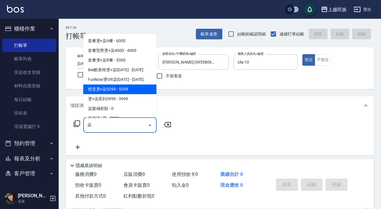
scroll to position [53, 0]
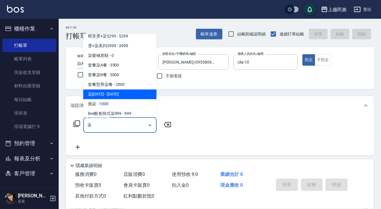
click at [140, 96] on span "染[DATE] - [DATE]" at bounding box center [119, 94] width 73 height 10
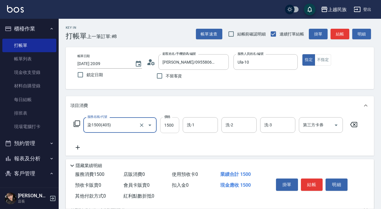
type input "染1500(405)"
click at [172, 122] on input "1500" at bounding box center [169, 125] width 19 height 16
type input "1299"
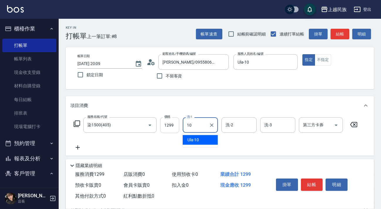
type input "Ula-10"
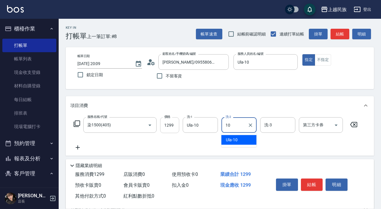
type input "Ula-10"
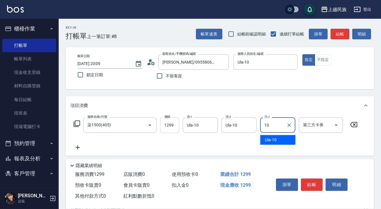
type input "Ula-10"
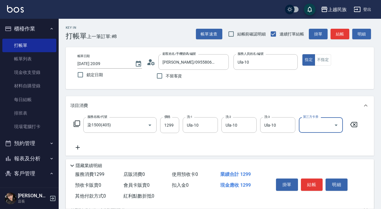
scroll to position [26, 0]
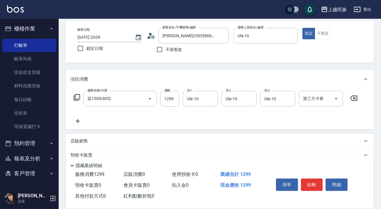
click at [123, 139] on div "店販銷售" at bounding box center [216, 141] width 292 height 6
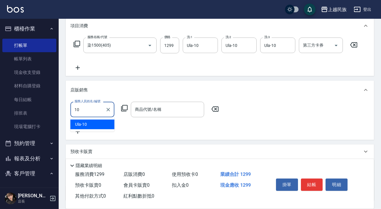
type input "Ula-10"
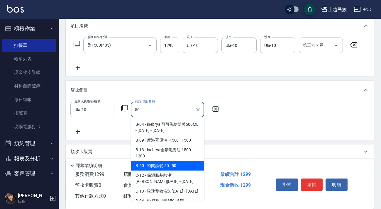
click at [163, 170] on span "B-50 - 瞬間護髮 50 - 50" at bounding box center [167, 166] width 73 height 10
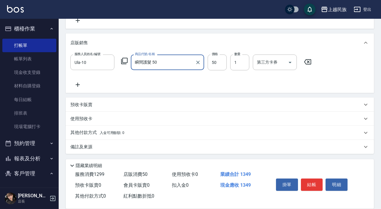
scroll to position [100, 0]
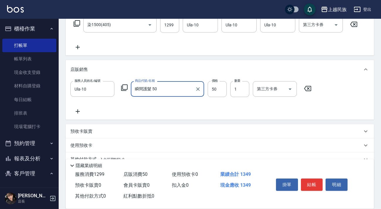
type input "瞬間護髮 50"
click at [193, 151] on div "使用預收卡" at bounding box center [220, 145] width 308 height 14
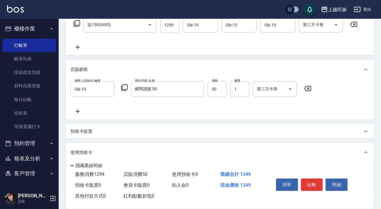
scroll to position [0, 0]
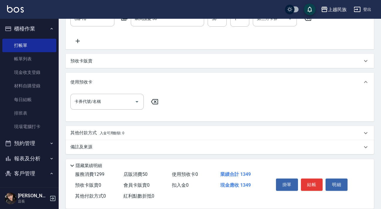
click at [185, 148] on div "備註及來源" at bounding box center [216, 147] width 292 height 6
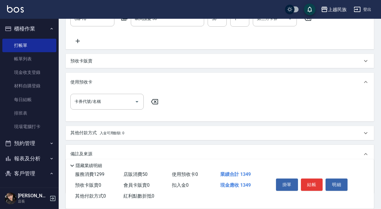
scroll to position [209, 0]
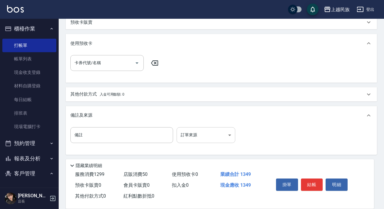
click at [225, 138] on body "上越民族 登出 櫃檯作業 打帳單 帳單列表 現金收支登錄 材料自購登錄 每日結帳 排班表 現場電腦打卡 預約管理 預約管理 單日預約紀錄 單週預約紀錄 報表及…" at bounding box center [192, 0] width 384 height 419
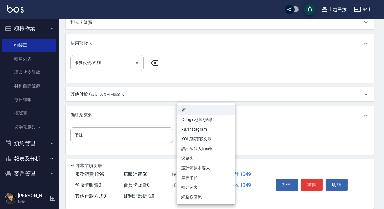
click at [219, 167] on li "設計師原本客人" at bounding box center [205, 168] width 59 height 10
type input "設計師原本客人"
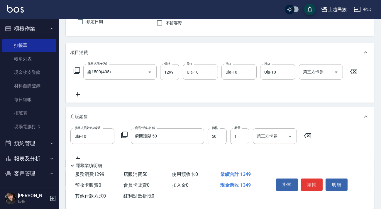
scroll to position [0, 0]
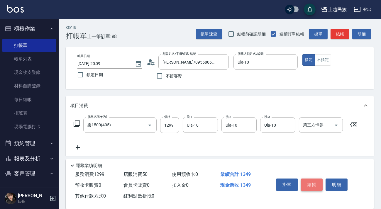
click at [314, 183] on button "結帳" at bounding box center [312, 184] width 22 height 12
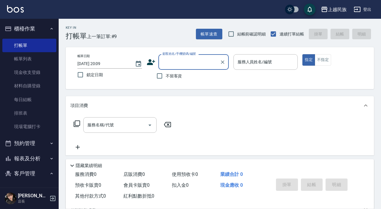
click at [41, 134] on ul "打帳單 帳單列表 現金收支登錄 材料自購登錄 每日結帳 排班表 現場電腦打卡" at bounding box center [29, 86] width 54 height 100
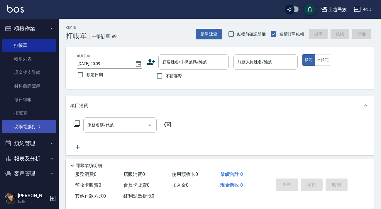
click at [44, 130] on link "現場電腦打卡" at bounding box center [29, 126] width 54 height 13
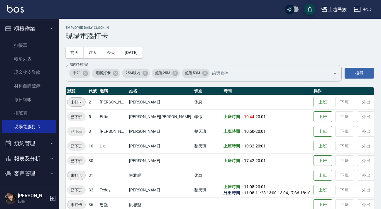
scroll to position [10, 0]
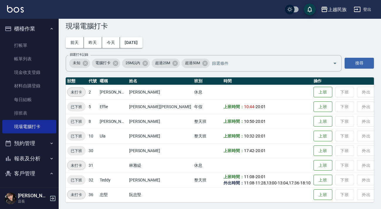
click at [23, 160] on button "報表及分析" at bounding box center [29, 158] width 54 height 15
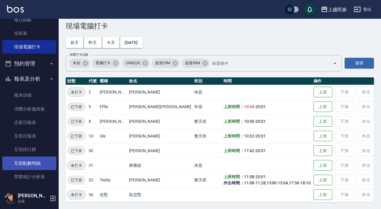
scroll to position [106, 0]
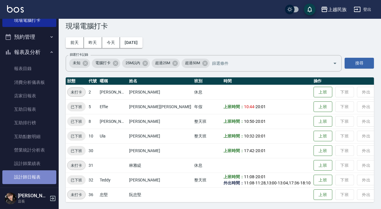
click at [36, 175] on link "設計師日報表" at bounding box center [29, 176] width 54 height 13
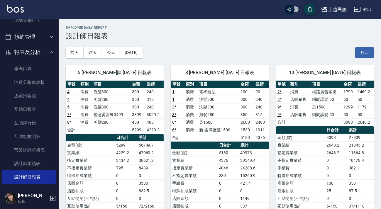
scroll to position [26, 0]
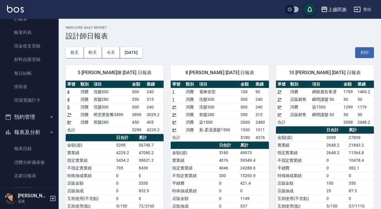
click at [144, 58] on div "5 [PERSON_NAME]陳 [DATE] 日報表 單號 類別 項目 金額 業績 4 消費 洗髮300 300 240 4 消費 剪髮280 350 31…" at bounding box center [111, 172] width 105 height 228
click at [142, 57] on button "[DATE]" at bounding box center [131, 52] width 22 height 11
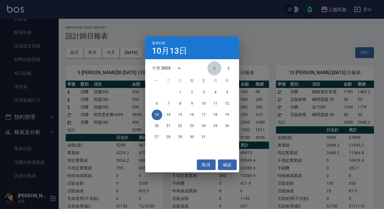
click at [213, 68] on icon "Previous month" at bounding box center [214, 68] width 7 height 7
click at [211, 103] on button "13" at bounding box center [215, 103] width 11 height 11
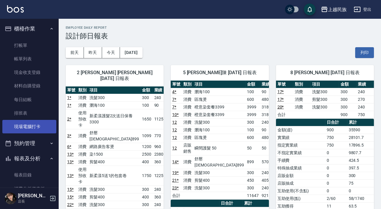
click at [35, 127] on link "現場電腦打卡" at bounding box center [29, 126] width 54 height 13
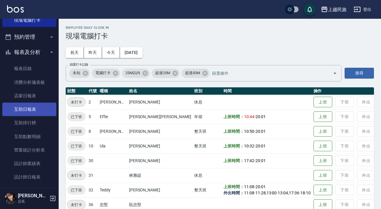
scroll to position [160, 0]
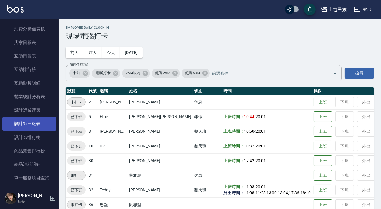
click at [32, 125] on link "設計師日報表" at bounding box center [29, 123] width 54 height 13
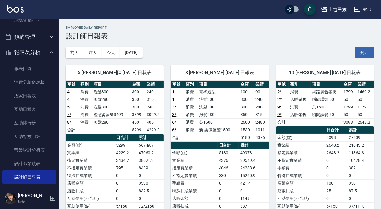
scroll to position [53, 0]
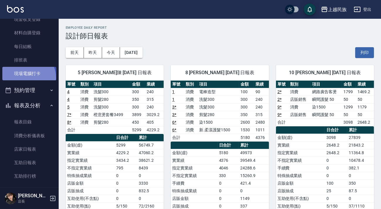
click at [27, 77] on link "現場電腦打卡" at bounding box center [29, 73] width 54 height 13
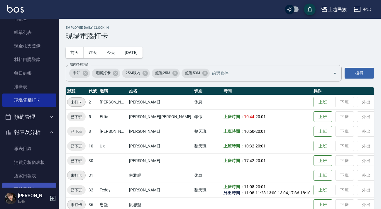
scroll to position [80, 0]
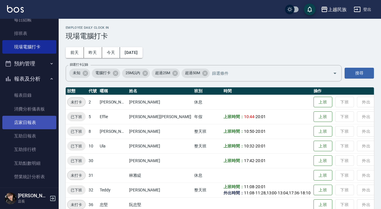
click at [28, 120] on link "店家日報表" at bounding box center [29, 122] width 54 height 13
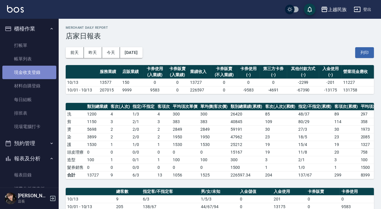
click at [32, 75] on link "現金收支登錄" at bounding box center [29, 72] width 54 height 13
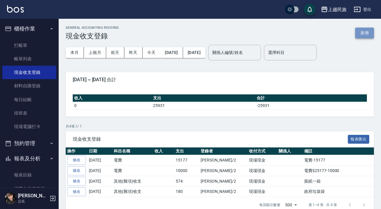
click at [365, 35] on button "新增" at bounding box center [364, 33] width 19 height 11
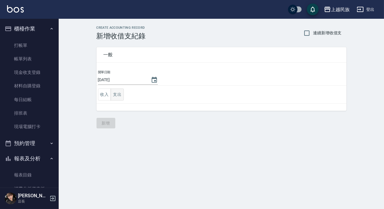
click at [115, 94] on button "支出" at bounding box center [116, 94] width 13 height 12
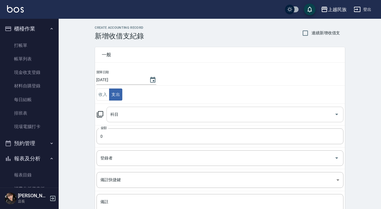
click at [127, 117] on input "科目" at bounding box center [220, 114] width 223 height 10
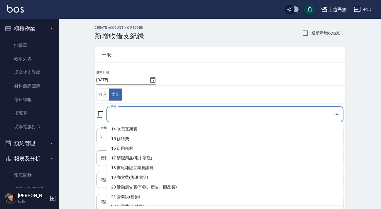
scroll to position [129, 0]
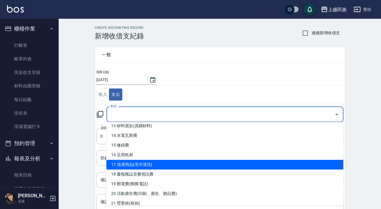
click at [203, 168] on li "17 清潔用品(毛巾清洗)" at bounding box center [224, 165] width 237 height 10
type input "17 清潔用品(毛巾清洗)"
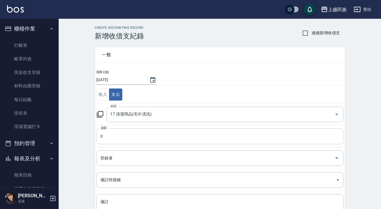
drag, startPoint x: 134, startPoint y: 145, endPoint x: 134, endPoint y: 142, distance: 3.2
click at [133, 145] on td "金額 0 金額" at bounding box center [220, 136] width 250 height 22
click at [135, 141] on input "0" at bounding box center [219, 136] width 247 height 16
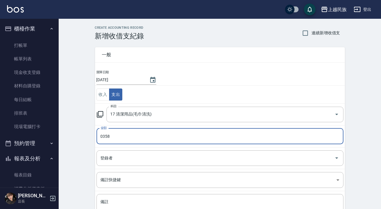
click at [101, 138] on input "0358" at bounding box center [219, 136] width 247 height 16
type input "358"
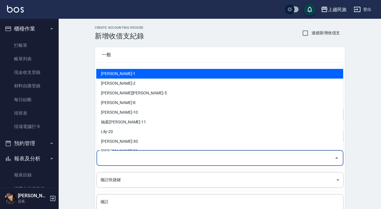
click at [122, 157] on input "登錄者" at bounding box center [215, 158] width 233 height 10
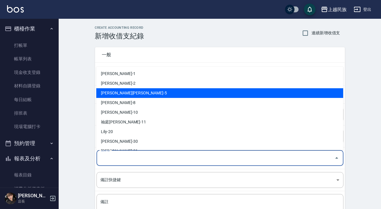
click at [127, 95] on li "[PERSON_NAME][PERSON_NAME]-5" at bounding box center [219, 93] width 247 height 10
type input "[PERSON_NAME][PERSON_NAME]-5"
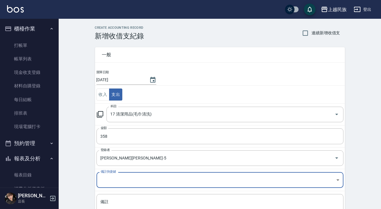
scroll to position [26, 0]
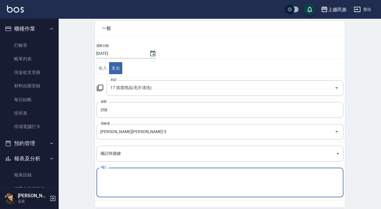
click at [121, 176] on textarea "備註" at bounding box center [220, 183] width 239 height 20
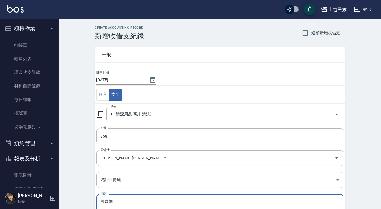
scroll to position [50, 0]
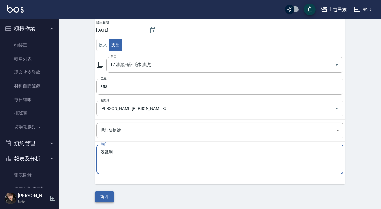
type textarea "殺蟲劑"
click at [104, 194] on button "新增" at bounding box center [104, 196] width 19 height 11
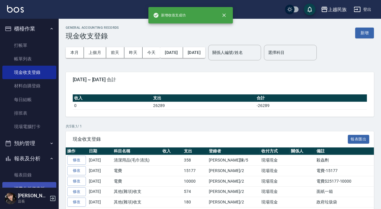
scroll to position [80, 0]
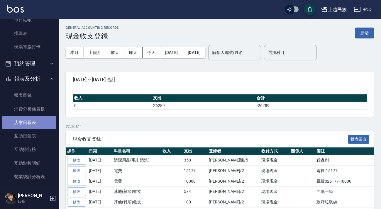
click at [34, 119] on link "店家日報表" at bounding box center [29, 122] width 54 height 13
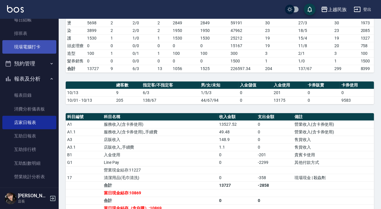
scroll to position [26, 0]
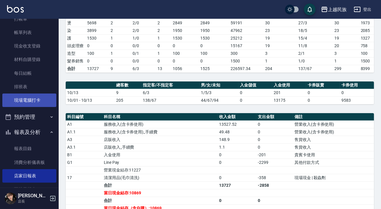
click at [43, 103] on link "現場電腦打卡" at bounding box center [29, 99] width 54 height 13
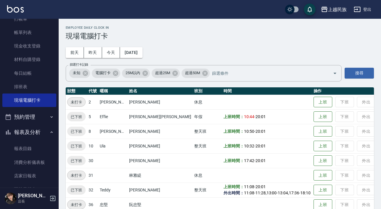
scroll to position [10, 0]
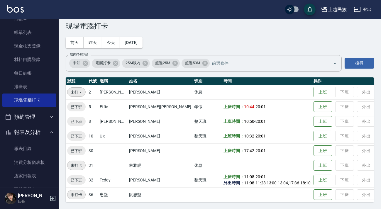
click at [355, 8] on icon "button" at bounding box center [356, 9] width 7 height 7
